Goal: Information Seeking & Learning: Compare options

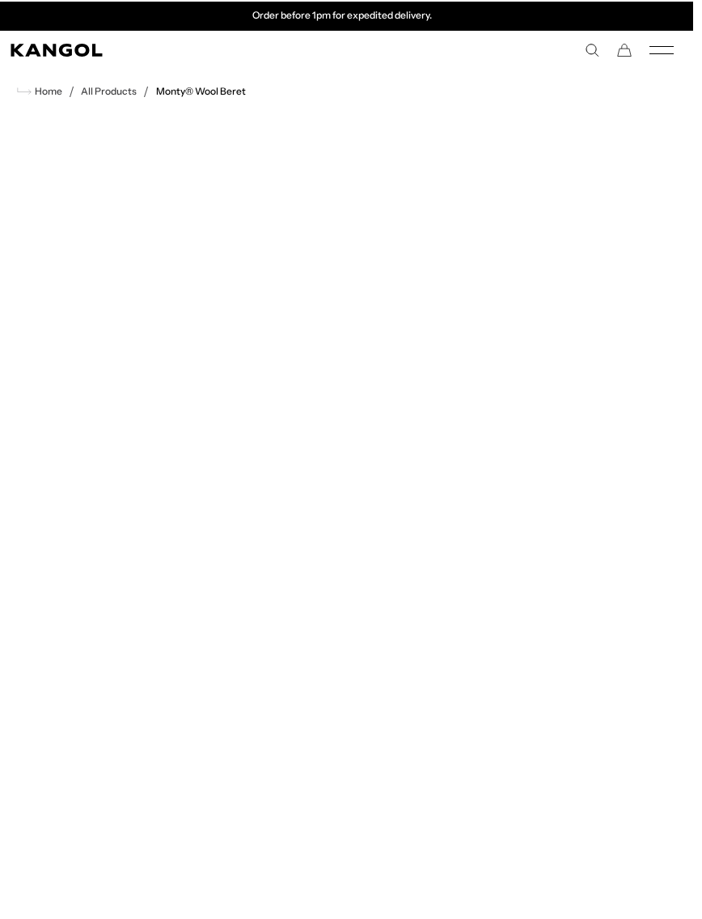
scroll to position [0, 10]
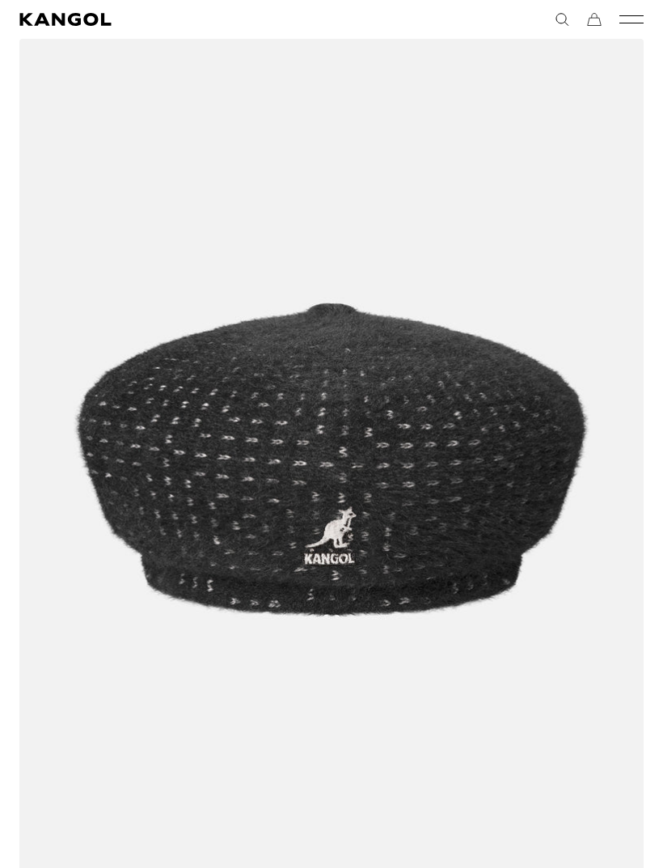
scroll to position [1104, 0]
click at [0, 0] on img at bounding box center [0, 0] width 0 height 0
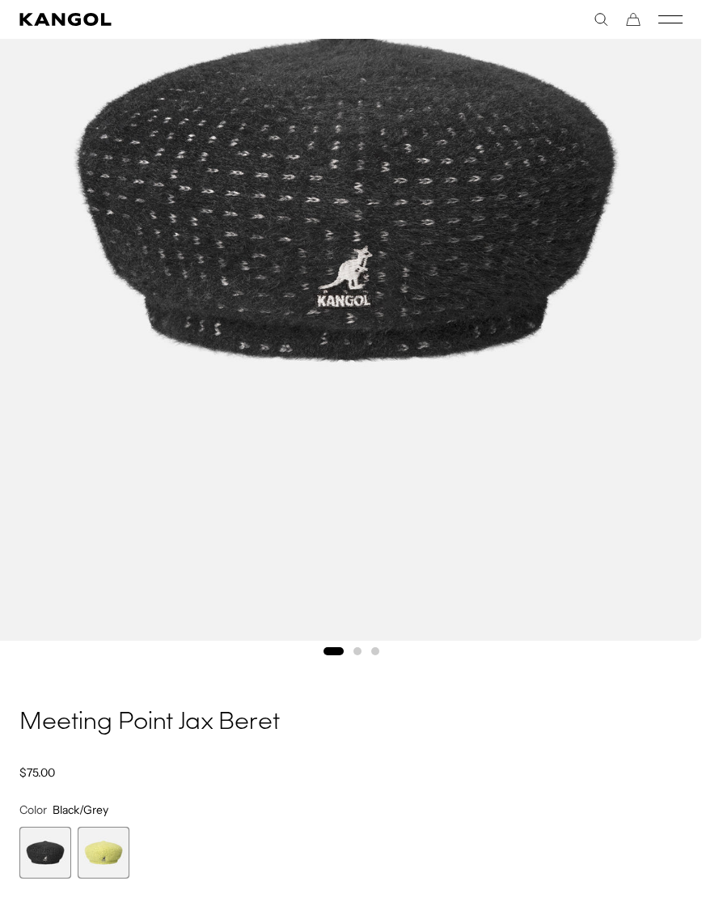
scroll to position [0, 333]
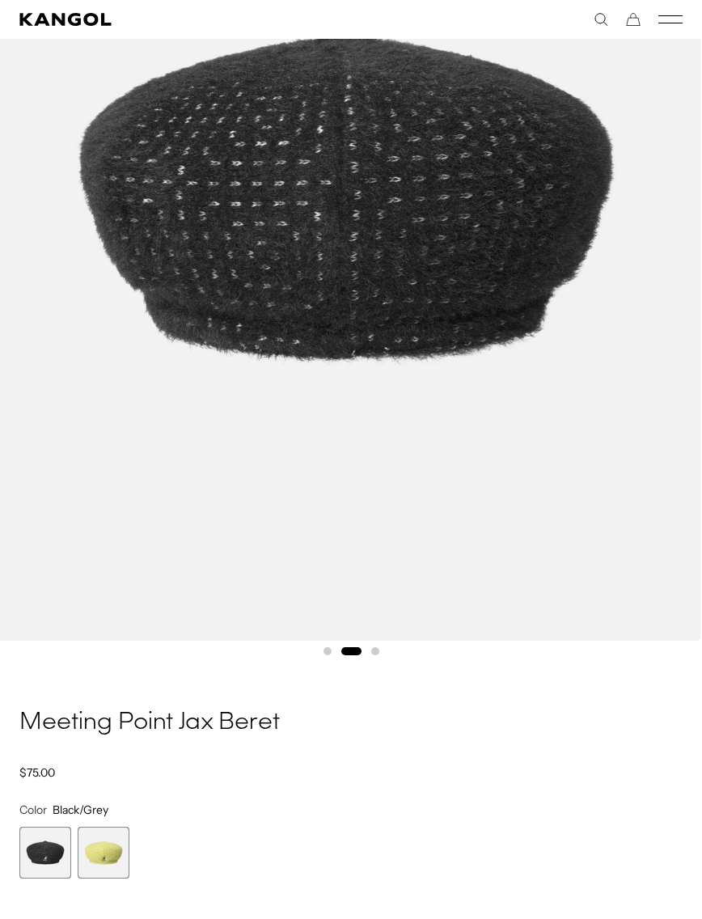
click at [92, 840] on span "2 of 2" at bounding box center [104, 853] width 52 height 52
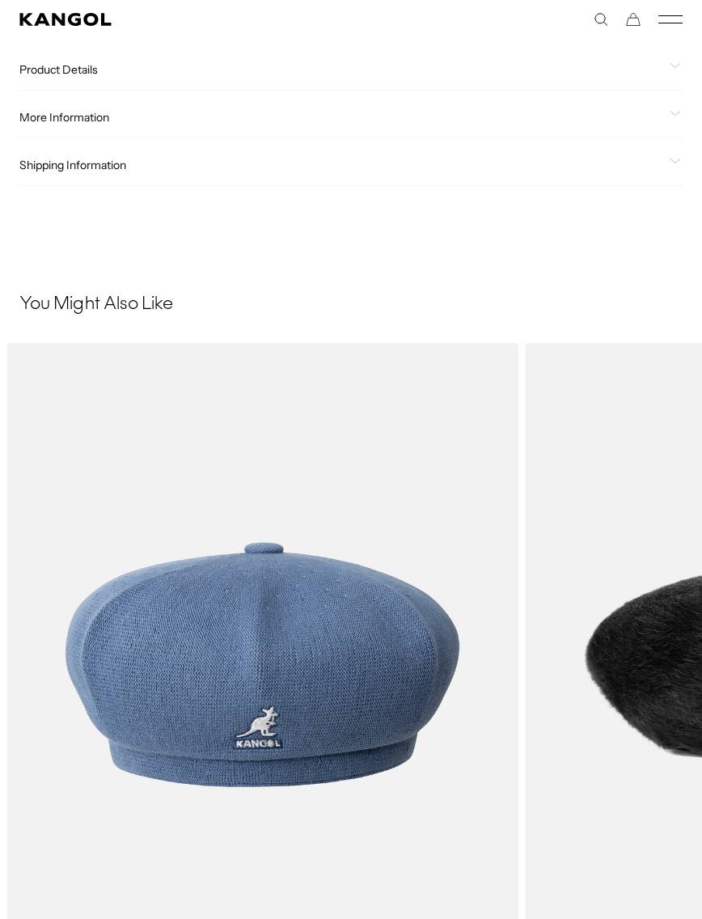
click at [0, 0] on img "2 of 5" at bounding box center [0, 0] width 0 height 0
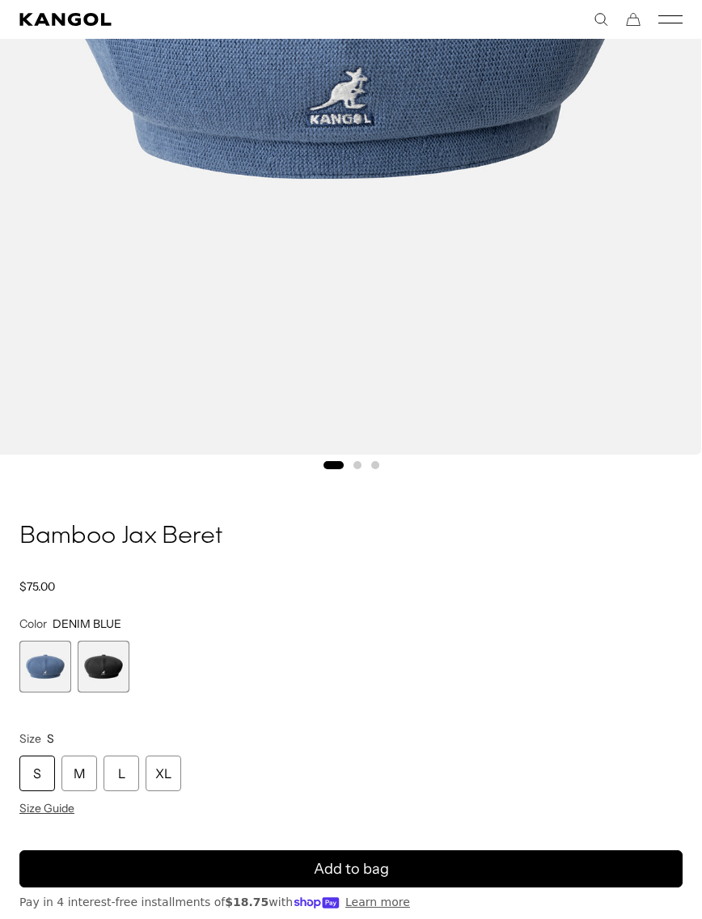
scroll to position [0, 333]
click at [112, 659] on span "2 of 2" at bounding box center [104, 667] width 52 height 52
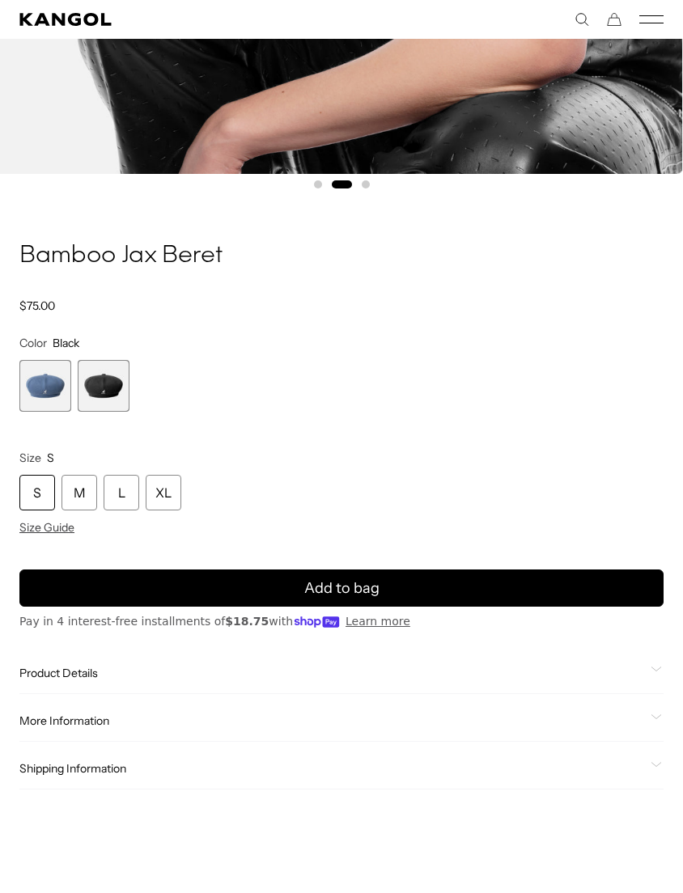
scroll to position [870, 0]
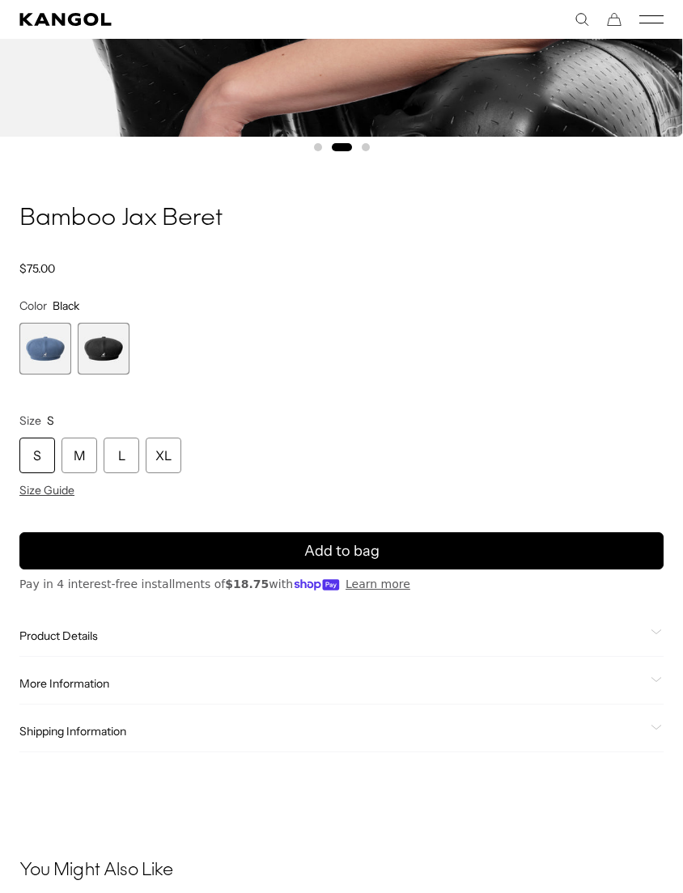
click at [44, 359] on span "1 of 2" at bounding box center [45, 349] width 52 height 52
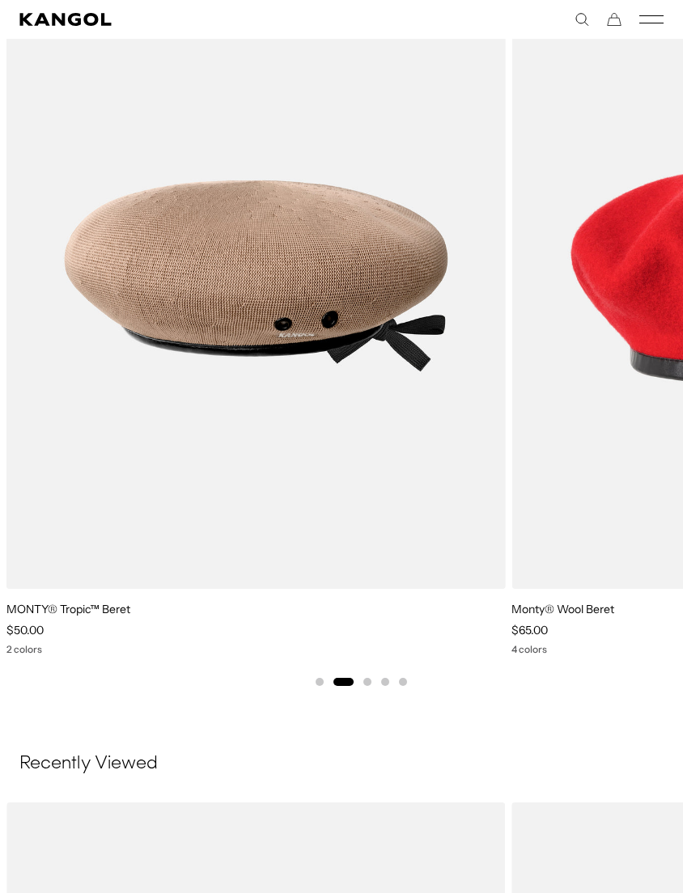
click at [0, 0] on img "2 of 5" at bounding box center [0, 0] width 0 height 0
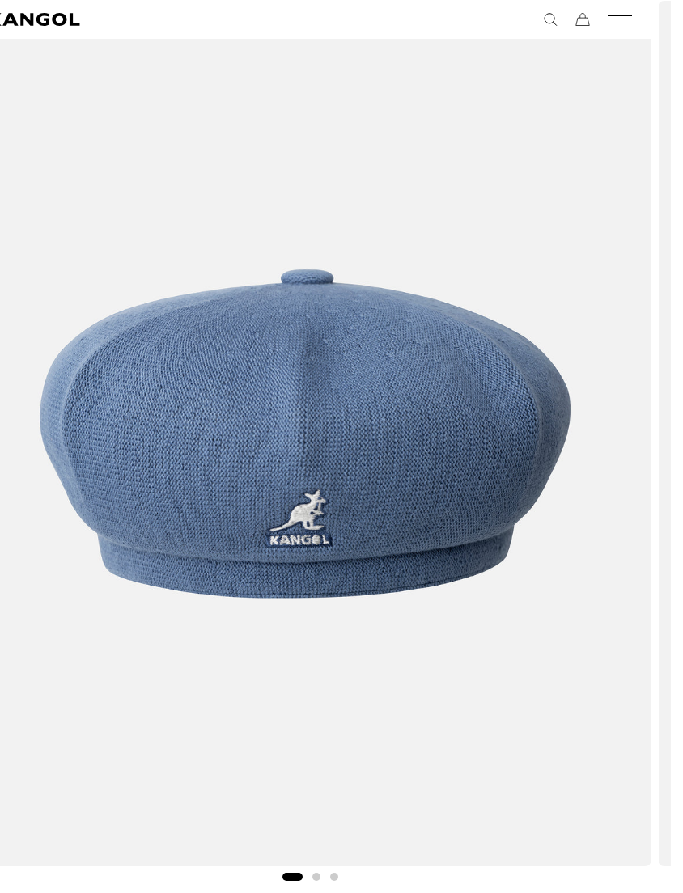
scroll to position [0, 19]
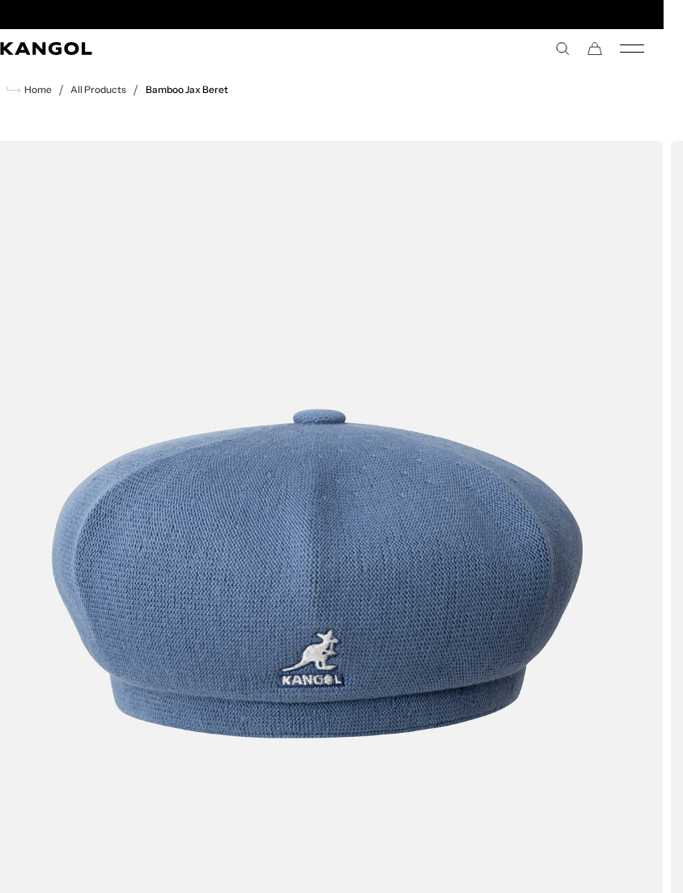
click at [550, 47] on div "Search here USD USD EUR" at bounding box center [483, 48] width 322 height 15
click at [625, 53] on rect "Mobile Menu" at bounding box center [632, 52] width 24 height 1
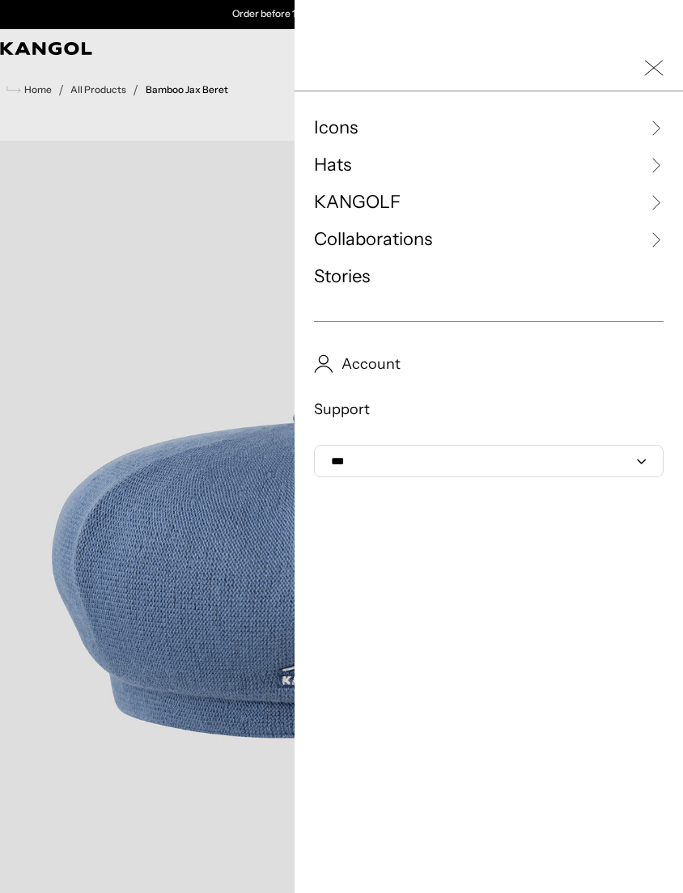
click at [659, 161] on icon at bounding box center [655, 165] width 16 height 16
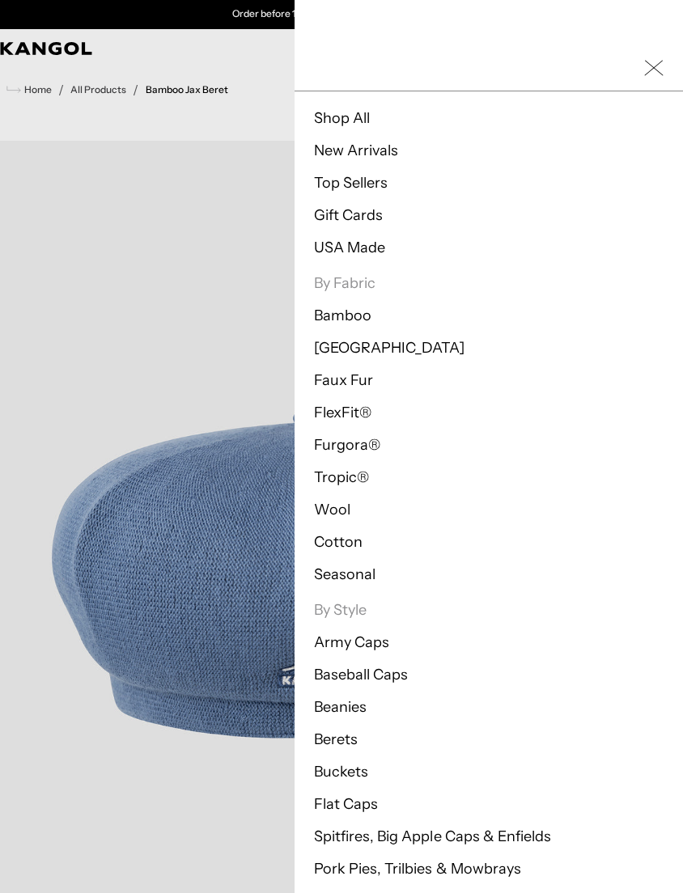
click at [350, 735] on link "Berets" at bounding box center [336, 740] width 44 height 18
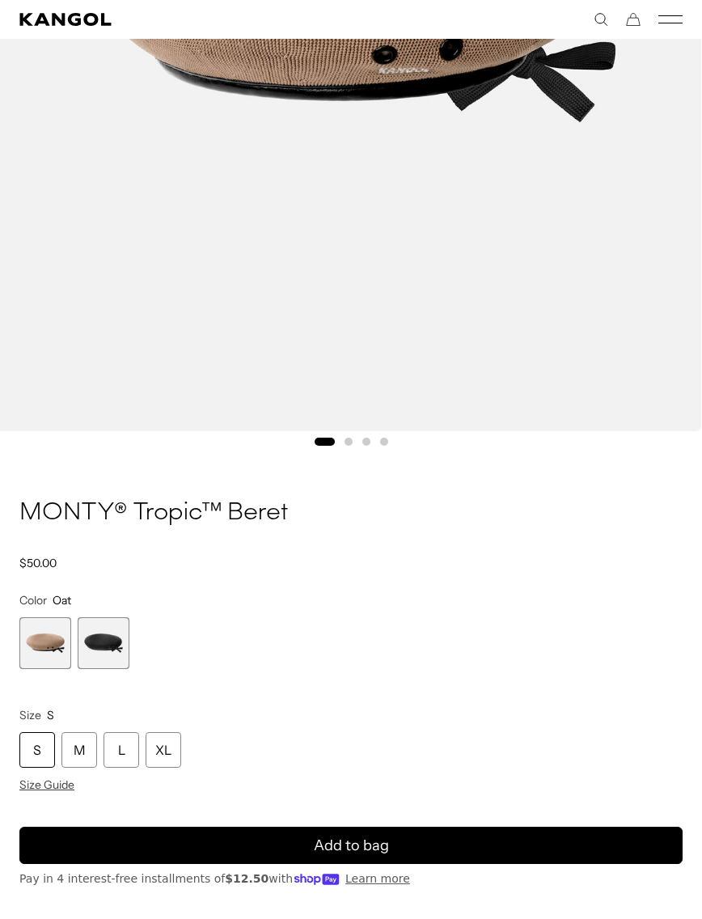
click at [104, 636] on span "2 of 2" at bounding box center [104, 643] width 52 height 52
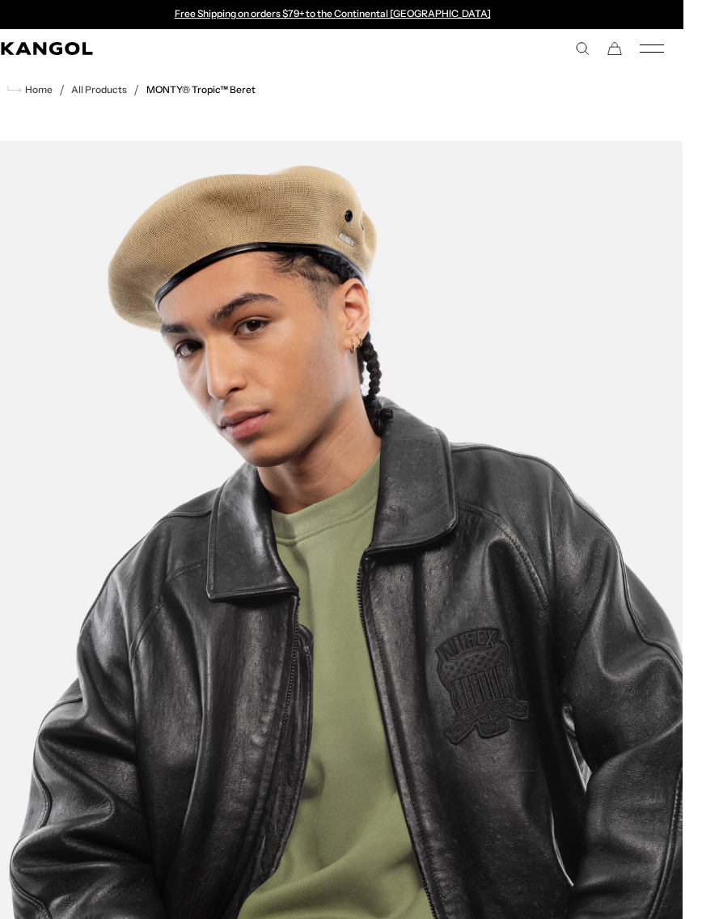
scroll to position [0, 19]
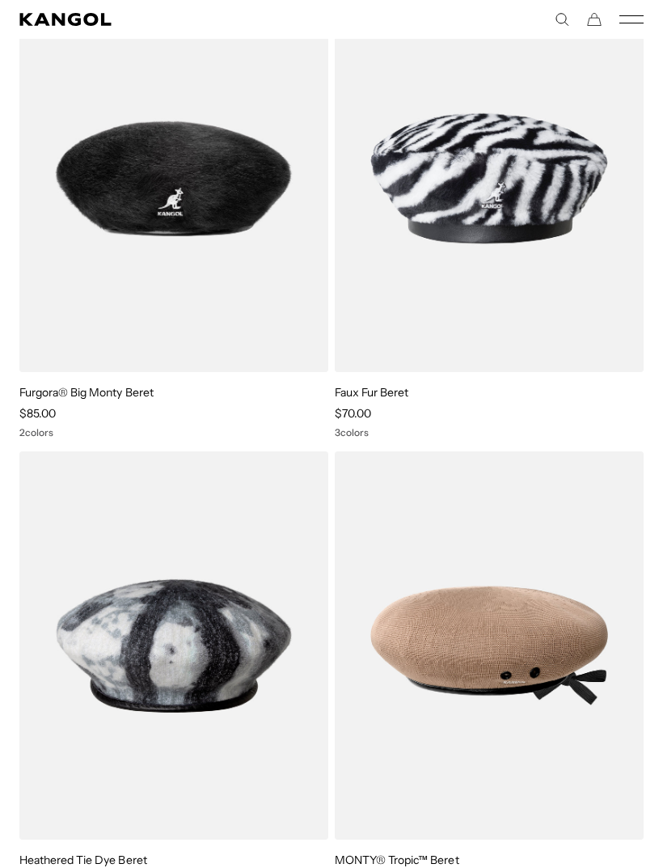
scroll to position [2042, 0]
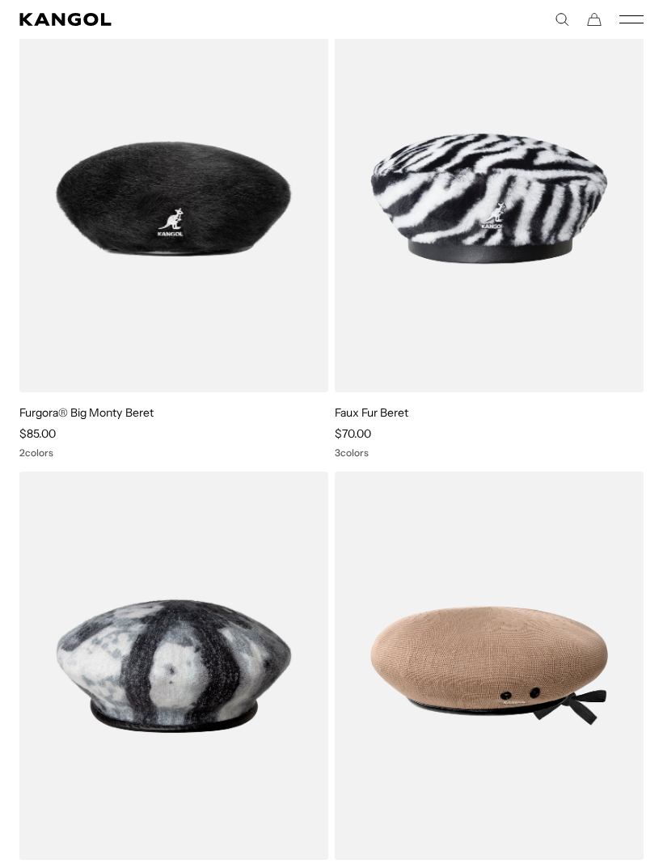
click at [0, 0] on img at bounding box center [0, 0] width 0 height 0
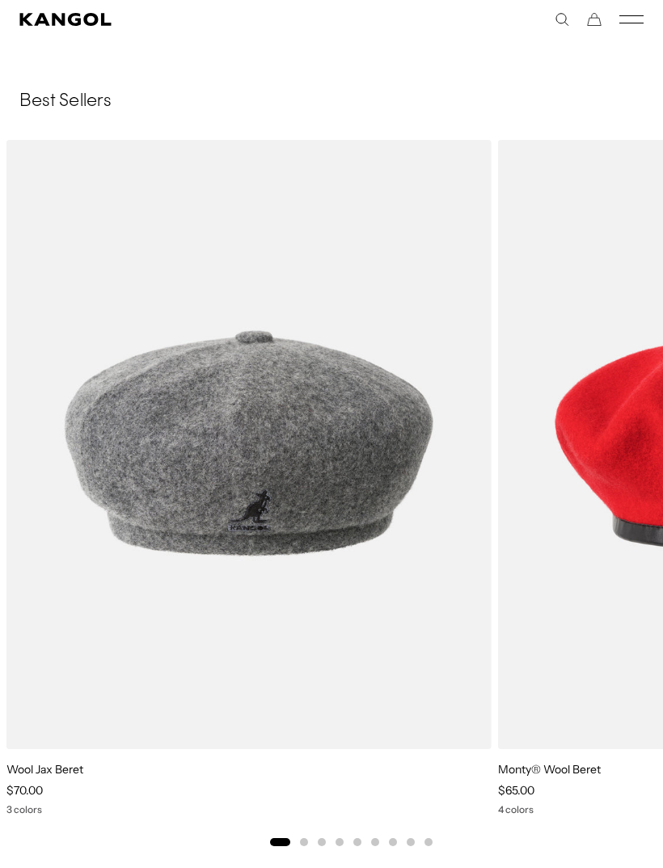
scroll to position [3871, 0]
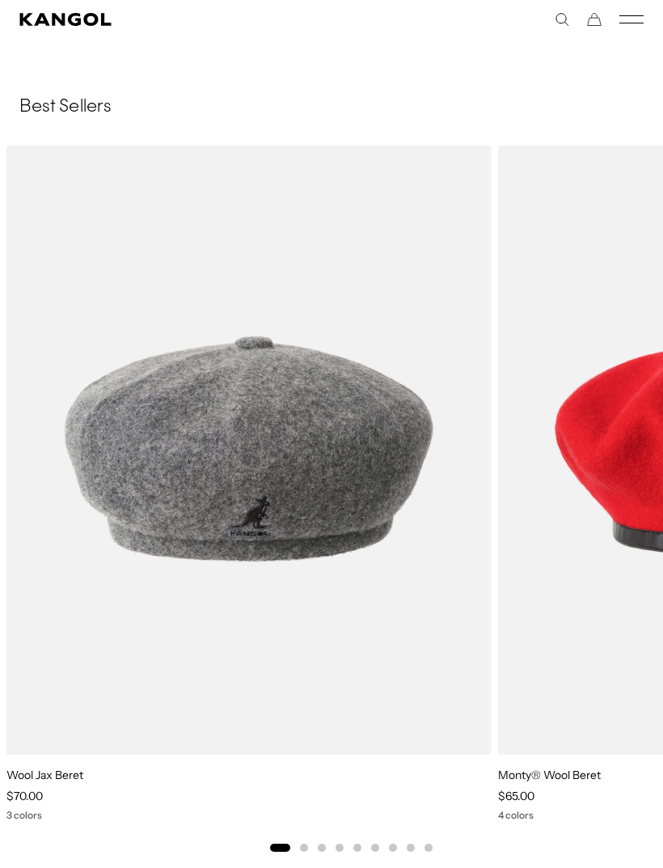
click at [0, 0] on img "2 of 9" at bounding box center [0, 0] width 0 height 0
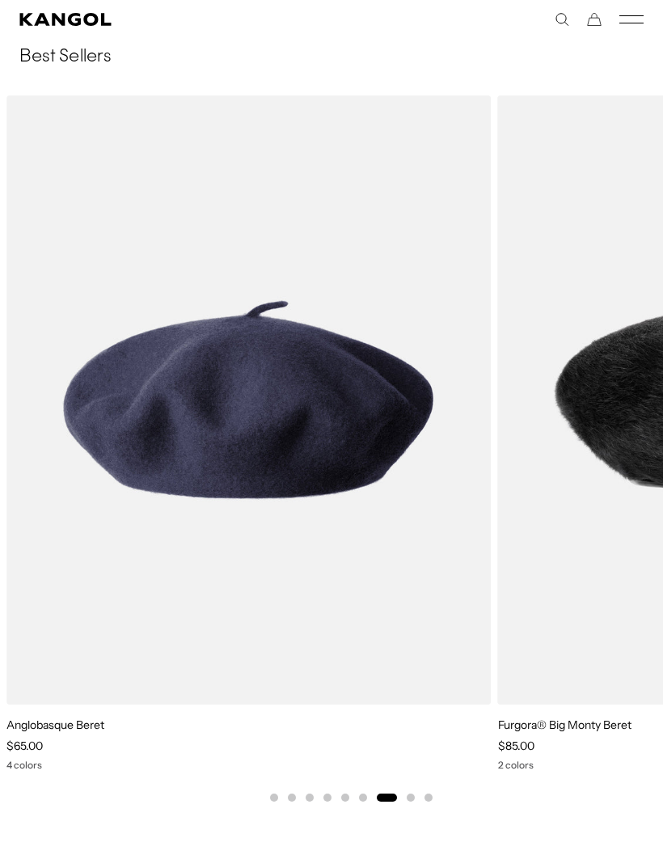
scroll to position [0, 0]
click at [0, 0] on img "7 of 9" at bounding box center [0, 0] width 0 height 0
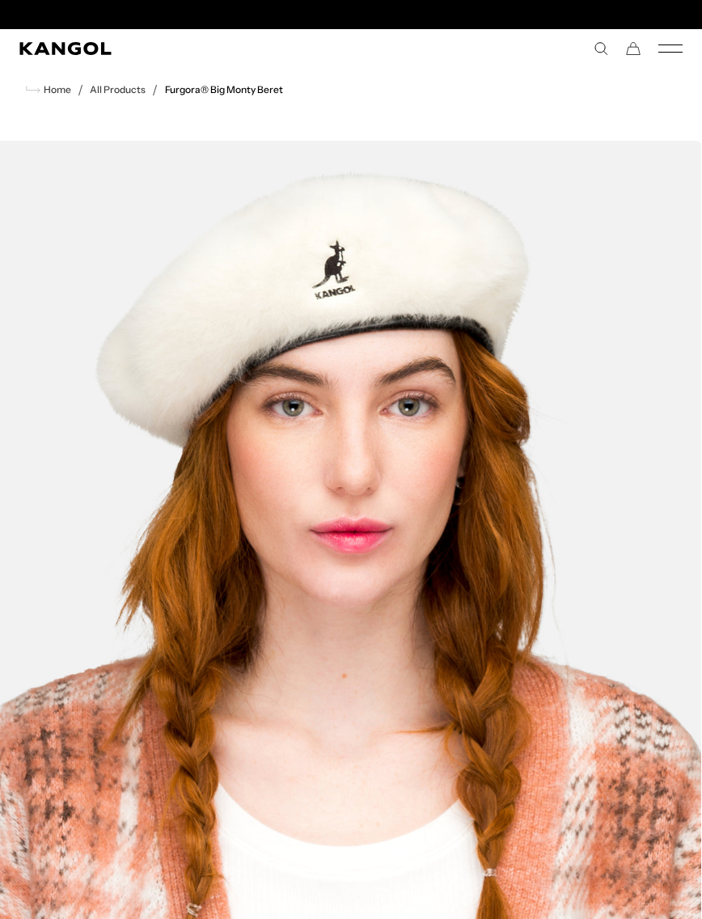
scroll to position [0, 333]
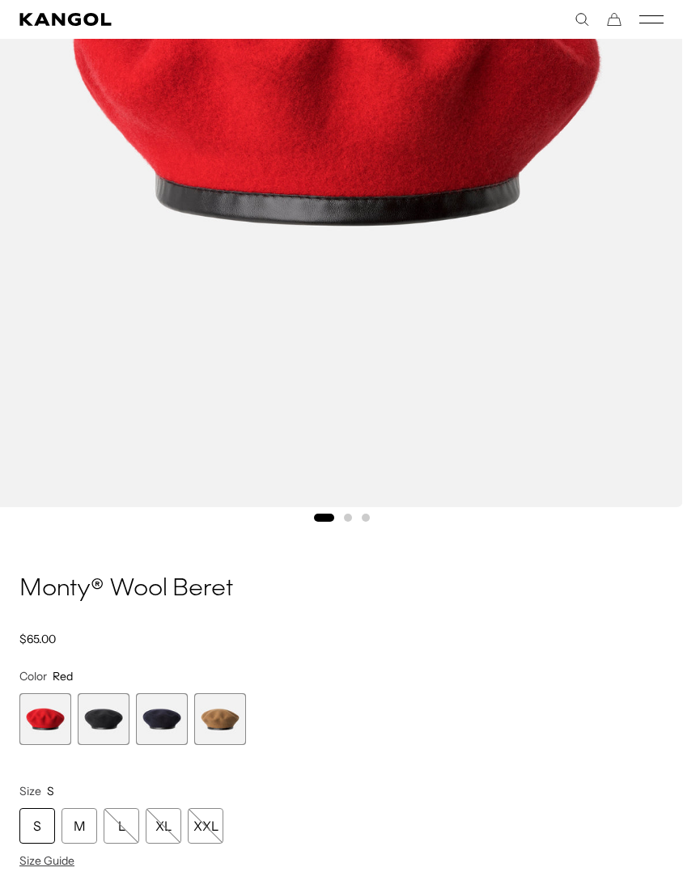
scroll to position [519, 0]
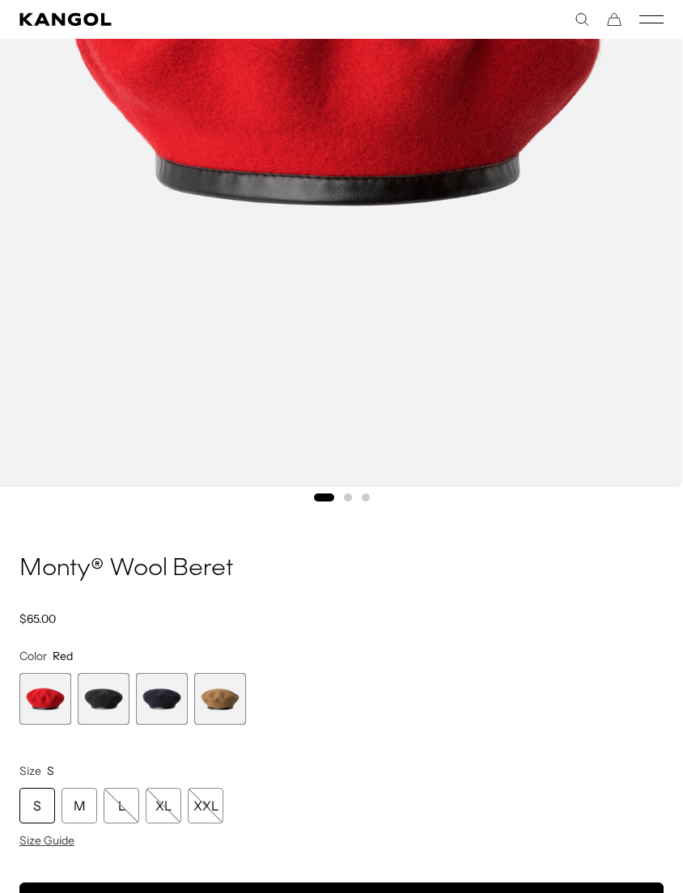
click at [156, 689] on span "3 of 4" at bounding box center [162, 699] width 52 height 52
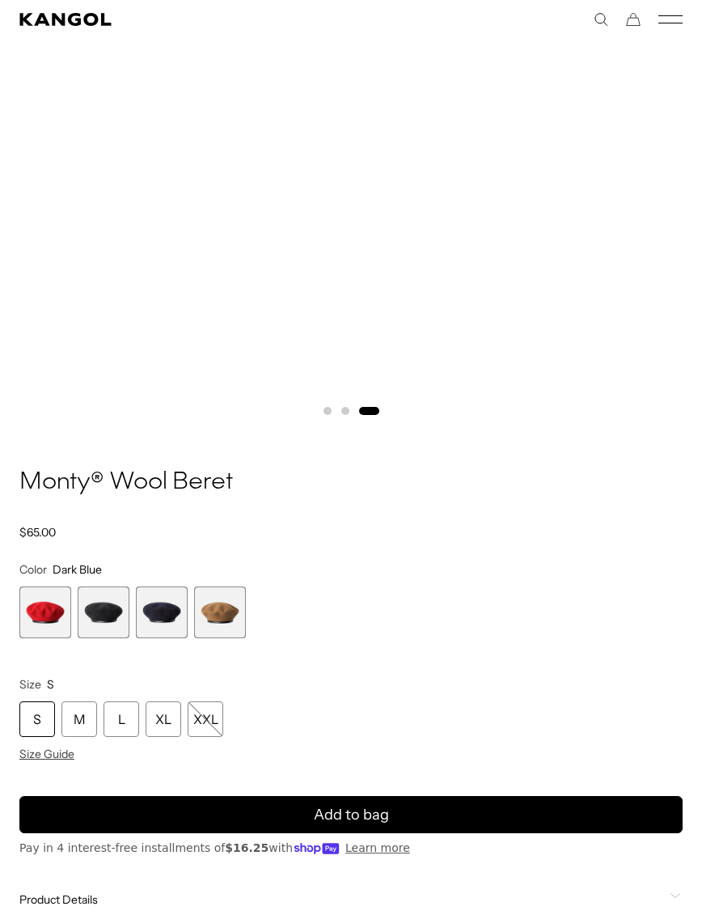
click at [214, 617] on span "4 of 4" at bounding box center [220, 613] width 52 height 52
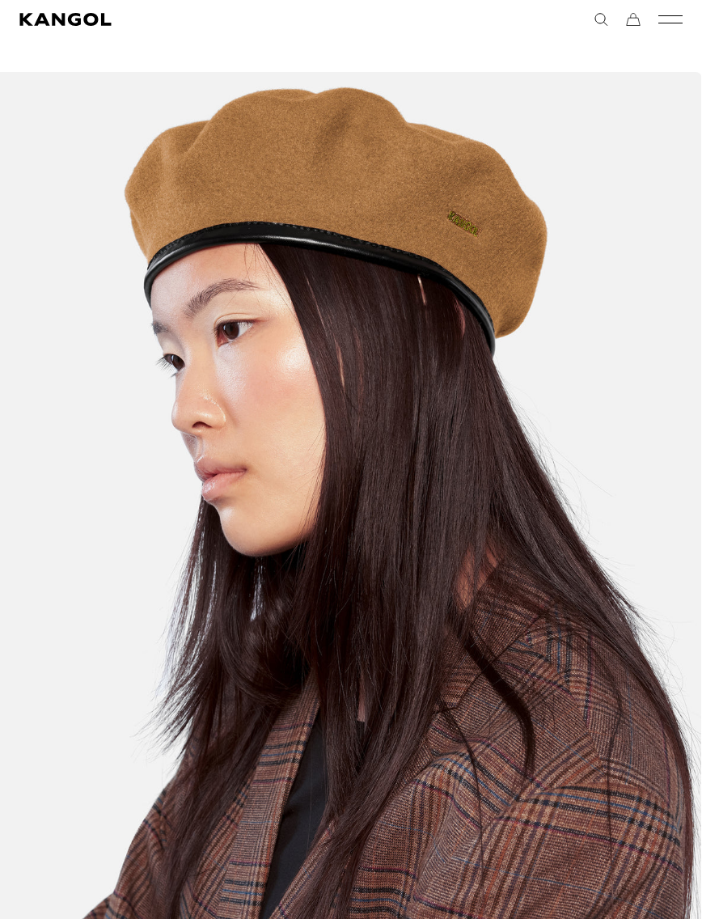
scroll to position [0, 19]
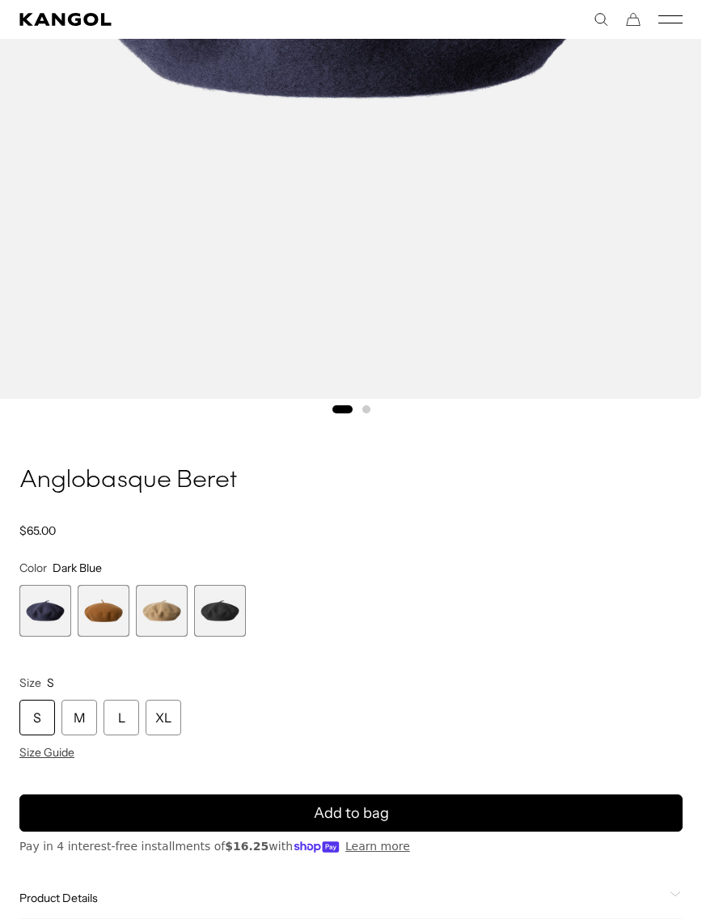
click at [222, 595] on span "4 of 4" at bounding box center [220, 611] width 52 height 52
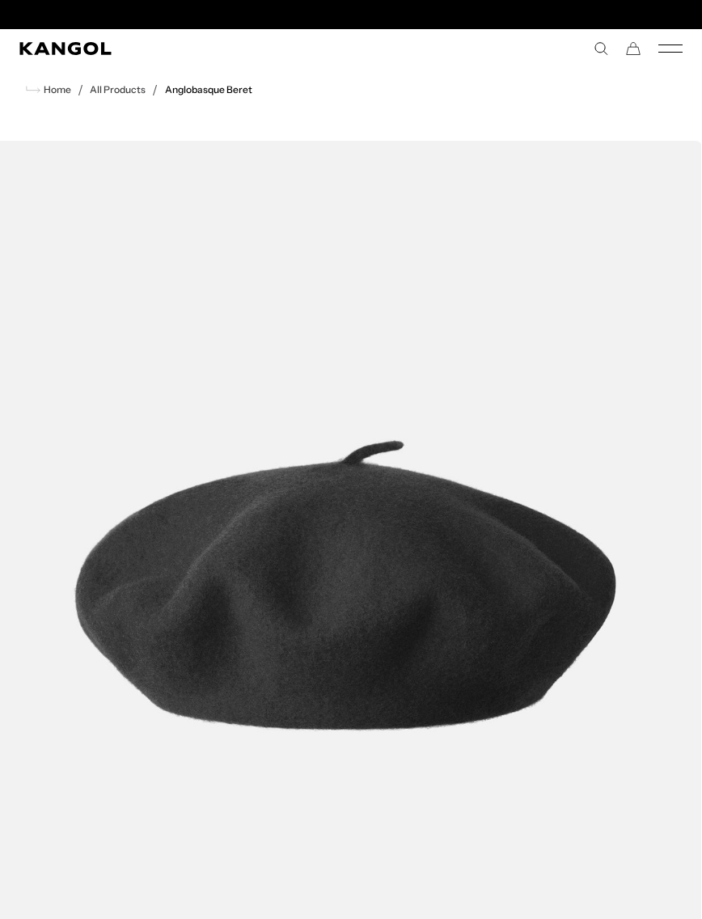
scroll to position [0, 333]
